Goal: Task Accomplishment & Management: Use online tool/utility

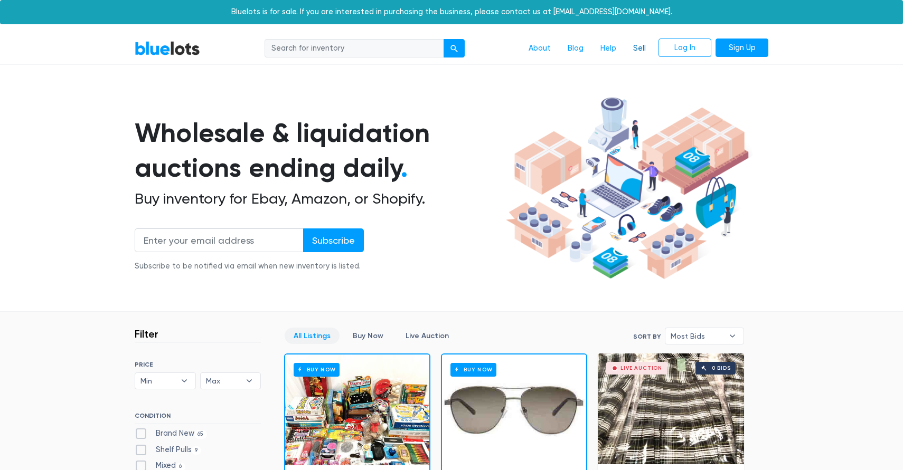
click at [643, 47] on link "Sell" at bounding box center [639, 49] width 30 height 20
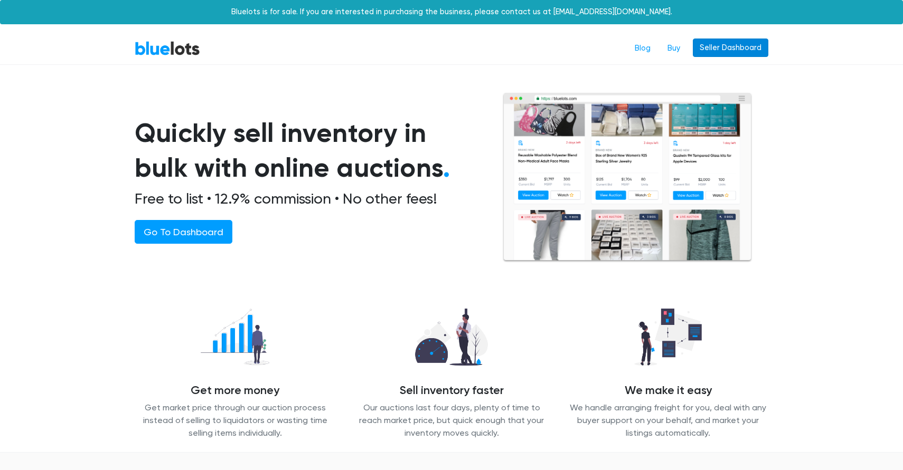
click at [717, 50] on link "Seller Dashboard" at bounding box center [729, 48] width 75 height 19
click at [725, 42] on link "Seller Dashboard" at bounding box center [729, 48] width 75 height 19
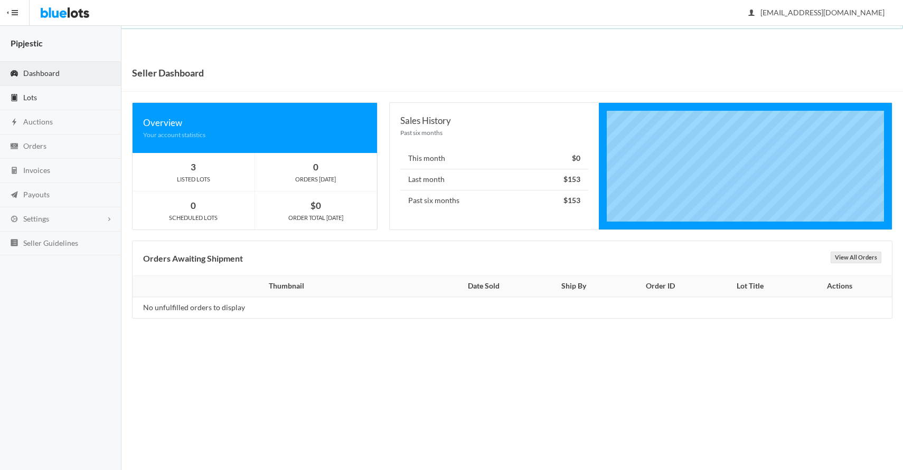
click at [67, 90] on link "Lots" at bounding box center [60, 98] width 121 height 24
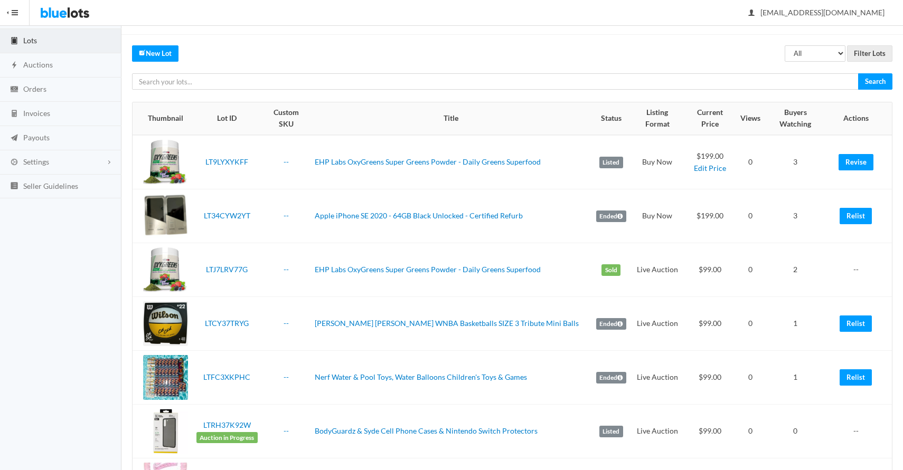
scroll to position [59, 0]
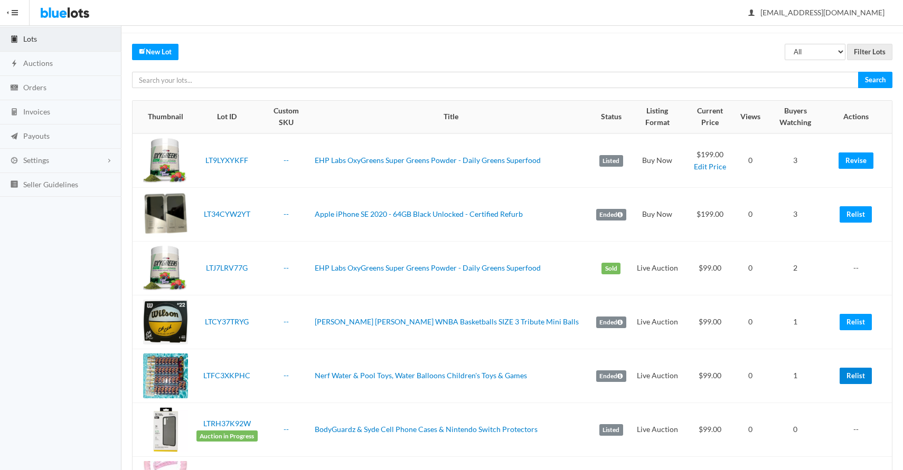
click at [860, 369] on link "Relist" at bounding box center [855, 376] width 32 height 16
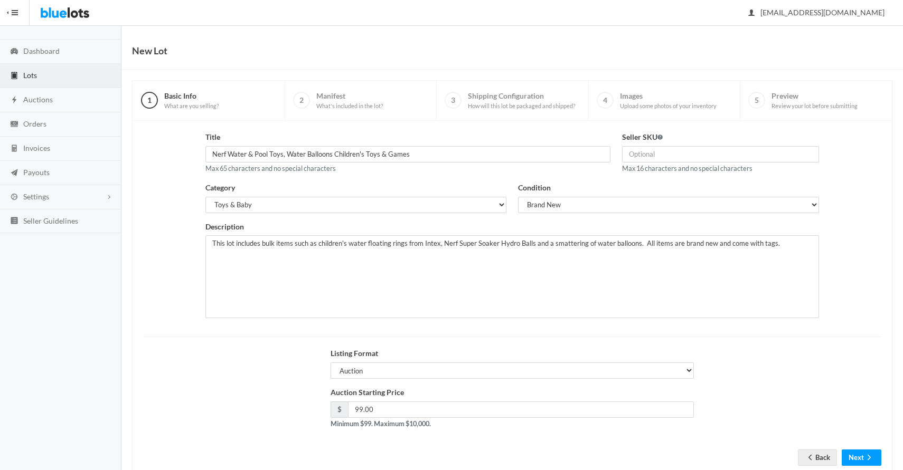
scroll to position [51, 0]
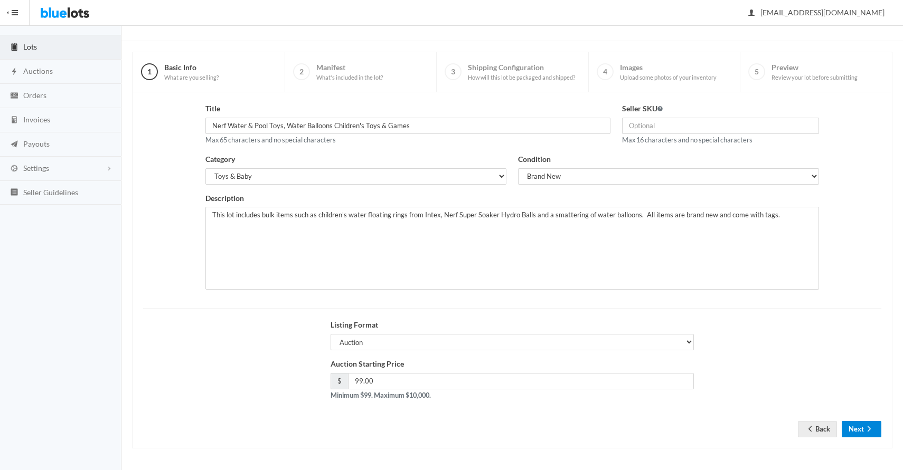
click at [869, 428] on icon "arrow forward" at bounding box center [868, 428] width 3 height 5
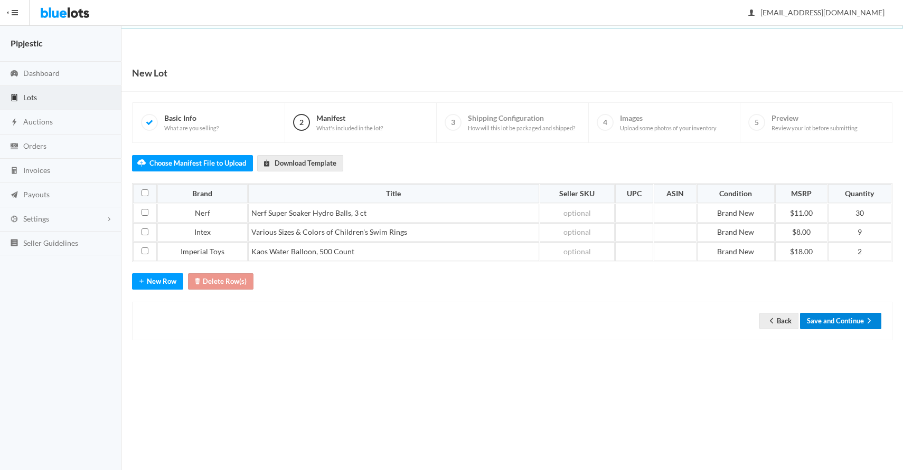
click at [850, 314] on button "Save and Continue" at bounding box center [840, 321] width 81 height 16
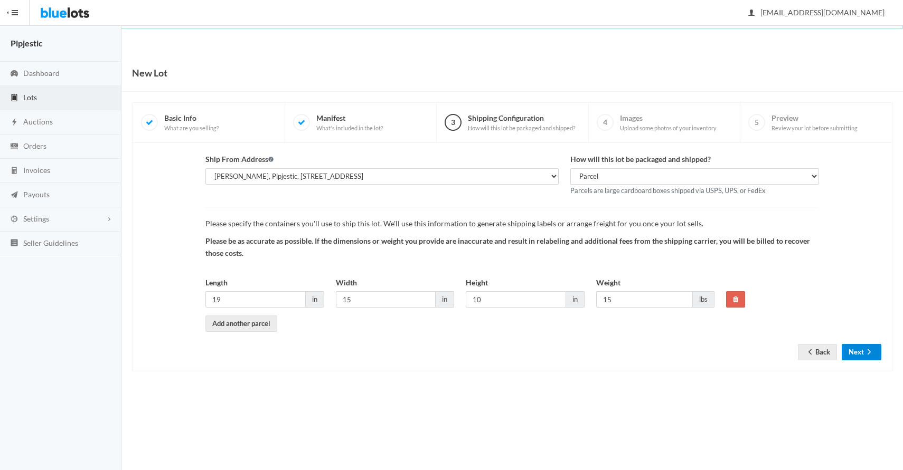
click at [874, 351] on button "Next" at bounding box center [861, 352] width 40 height 16
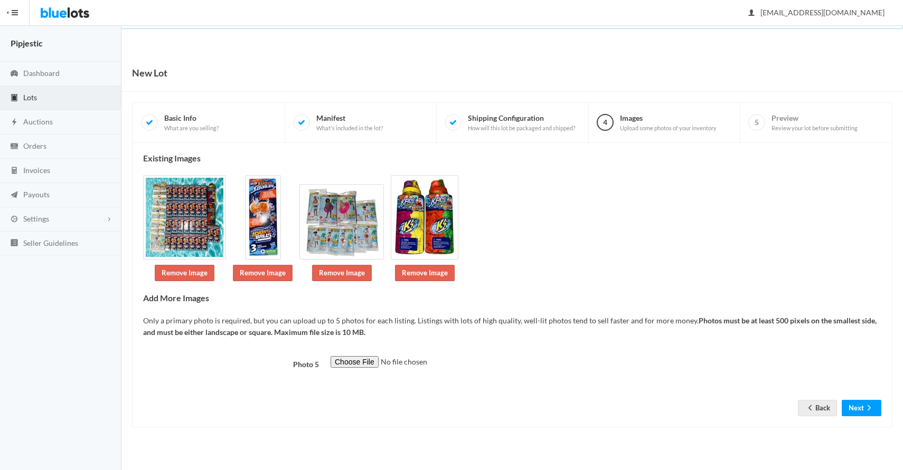
click at [866, 400] on form "Photo 5 Back Next" at bounding box center [512, 378] width 738 height 44
click at [867, 405] on icon "arrow forward" at bounding box center [868, 408] width 11 height 8
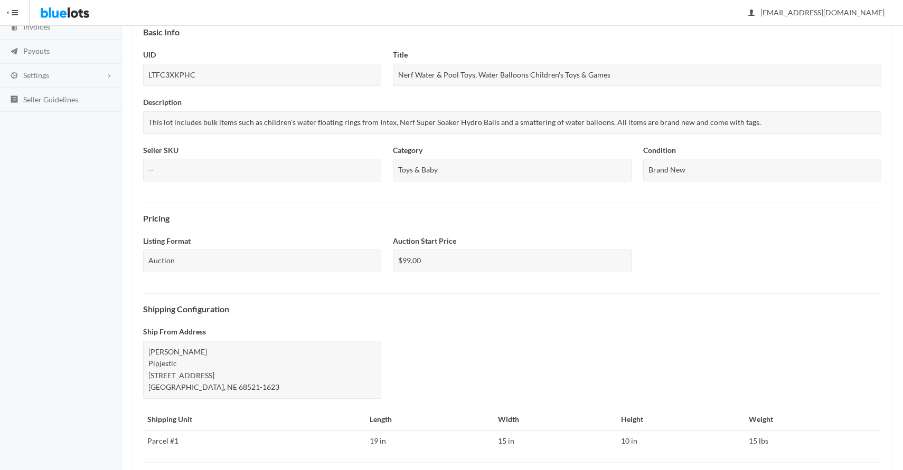
scroll to position [302, 0]
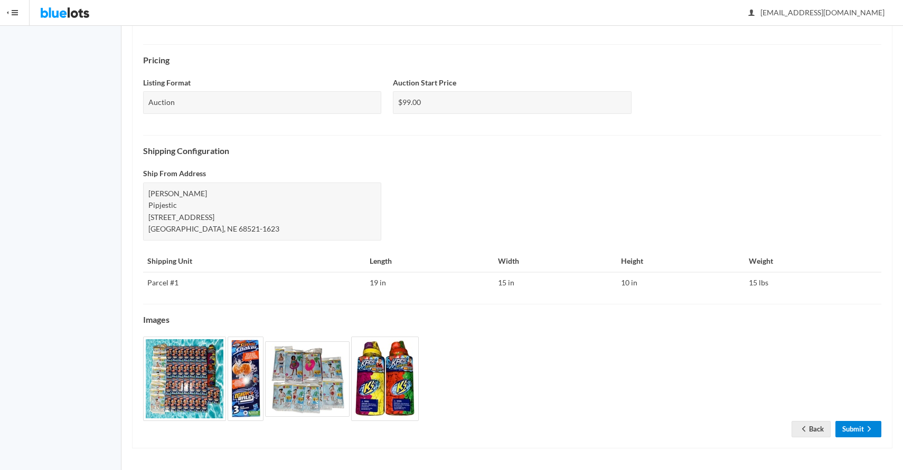
click at [856, 428] on link "Submit" at bounding box center [858, 429] width 46 height 16
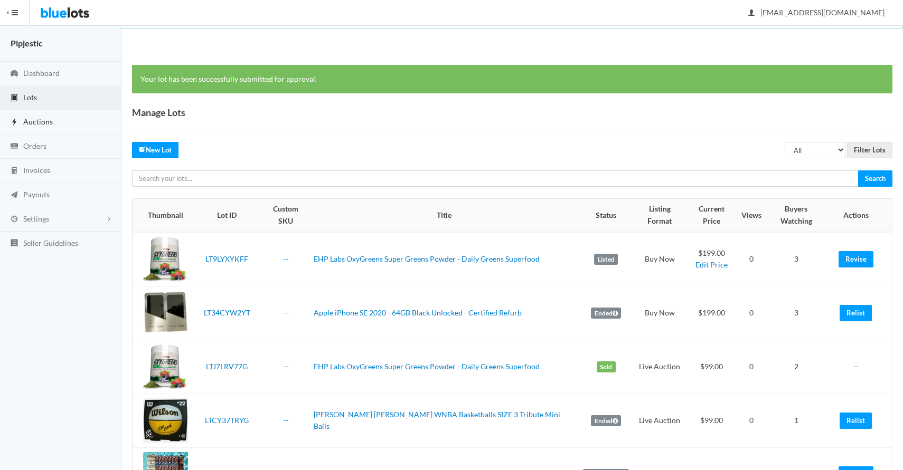
click at [67, 125] on link "Auctions" at bounding box center [60, 122] width 121 height 24
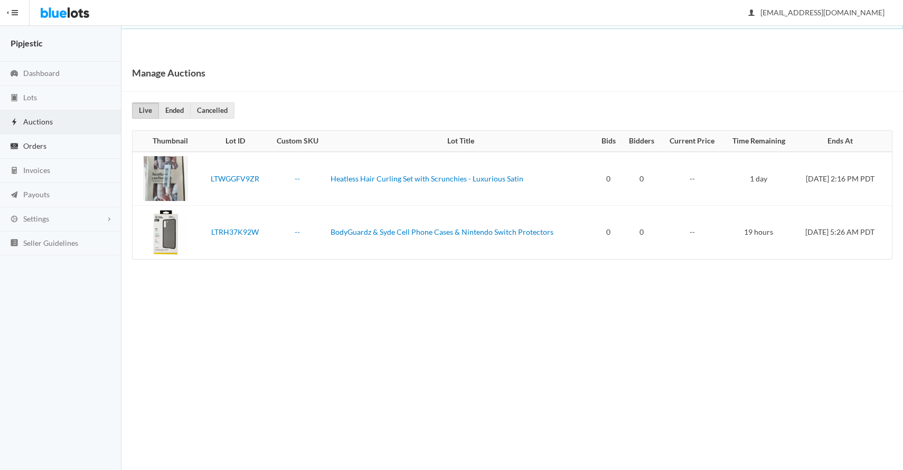
click at [68, 140] on link "Orders" at bounding box center [60, 147] width 121 height 24
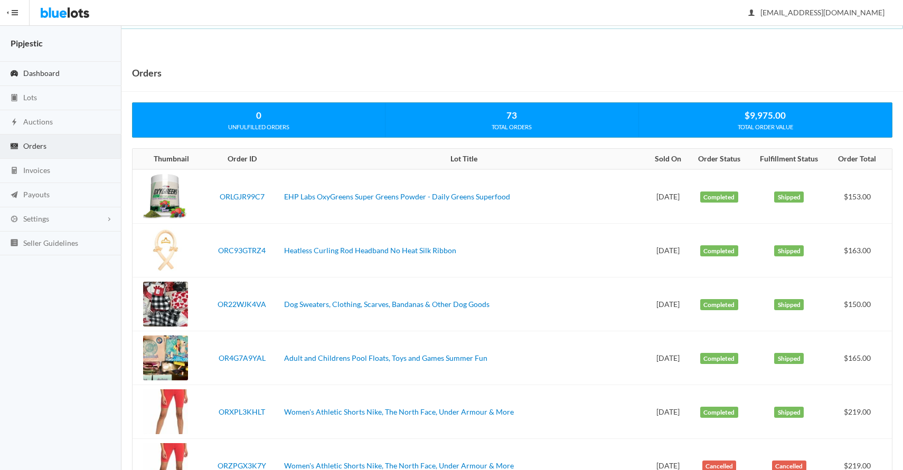
click at [59, 72] on link "Dashboard" at bounding box center [60, 74] width 121 height 24
